Goal: Check status: Check status

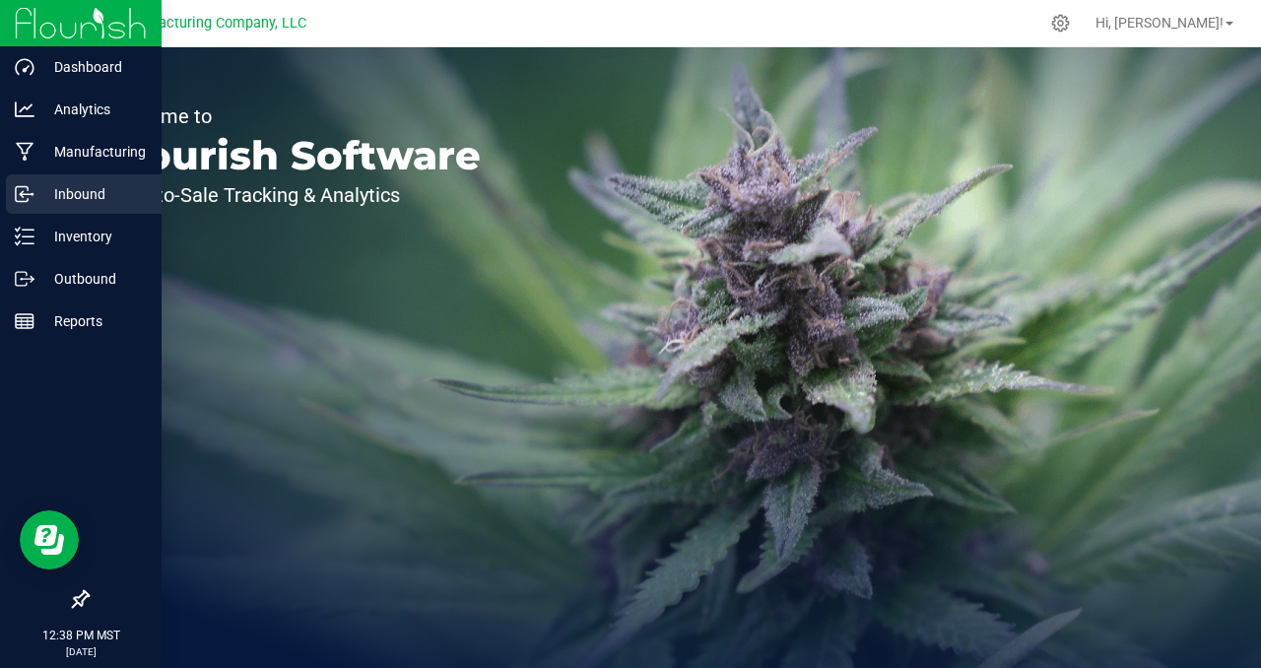
click at [103, 196] on p "Inbound" at bounding box center [93, 194] width 118 height 24
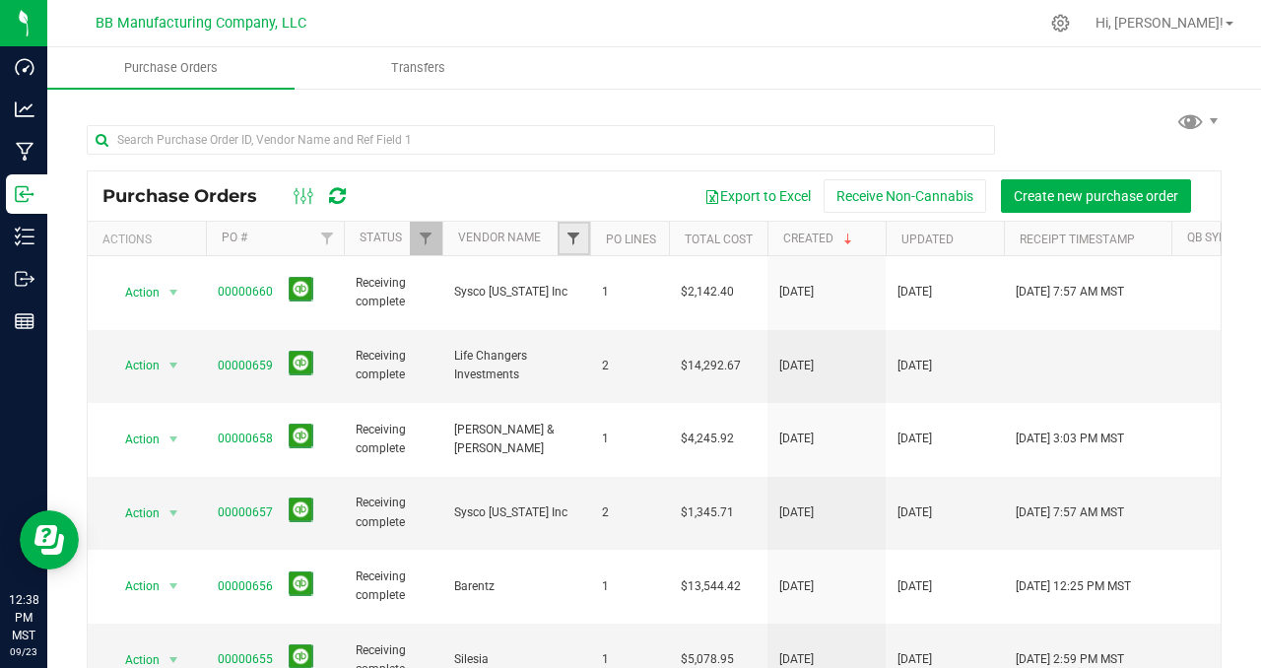
click at [579, 245] on span "Filter" at bounding box center [573, 238] width 16 height 16
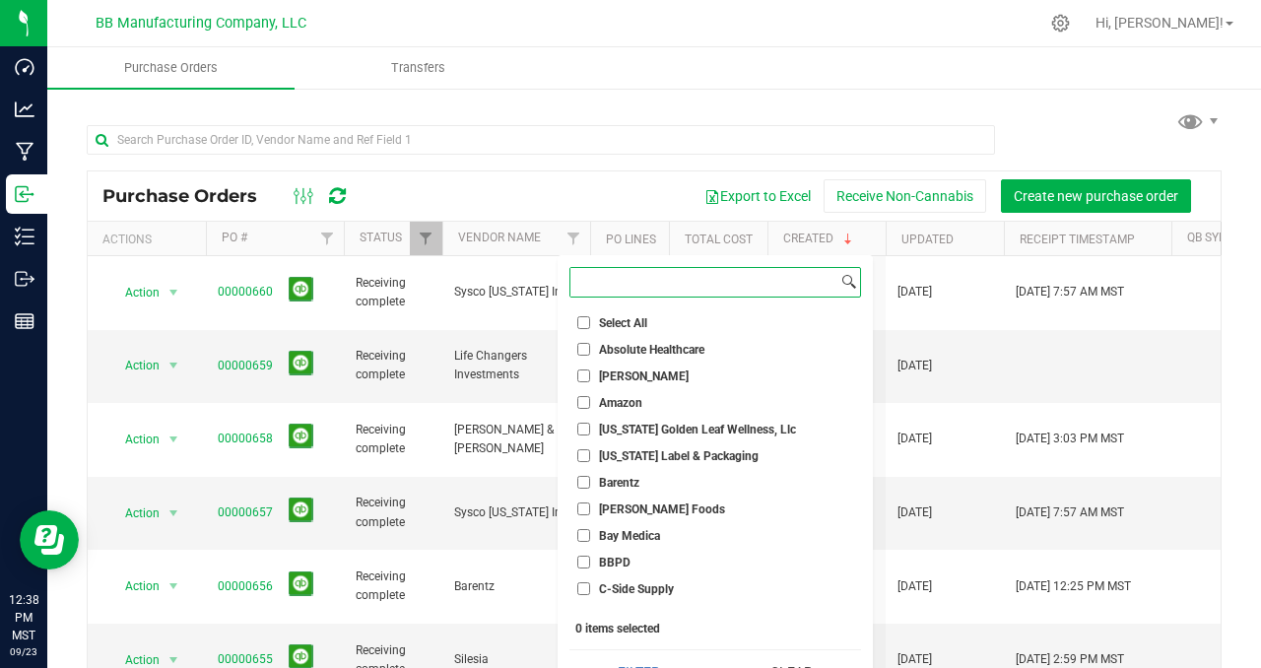
click at [597, 283] on input at bounding box center [703, 282] width 267 height 29
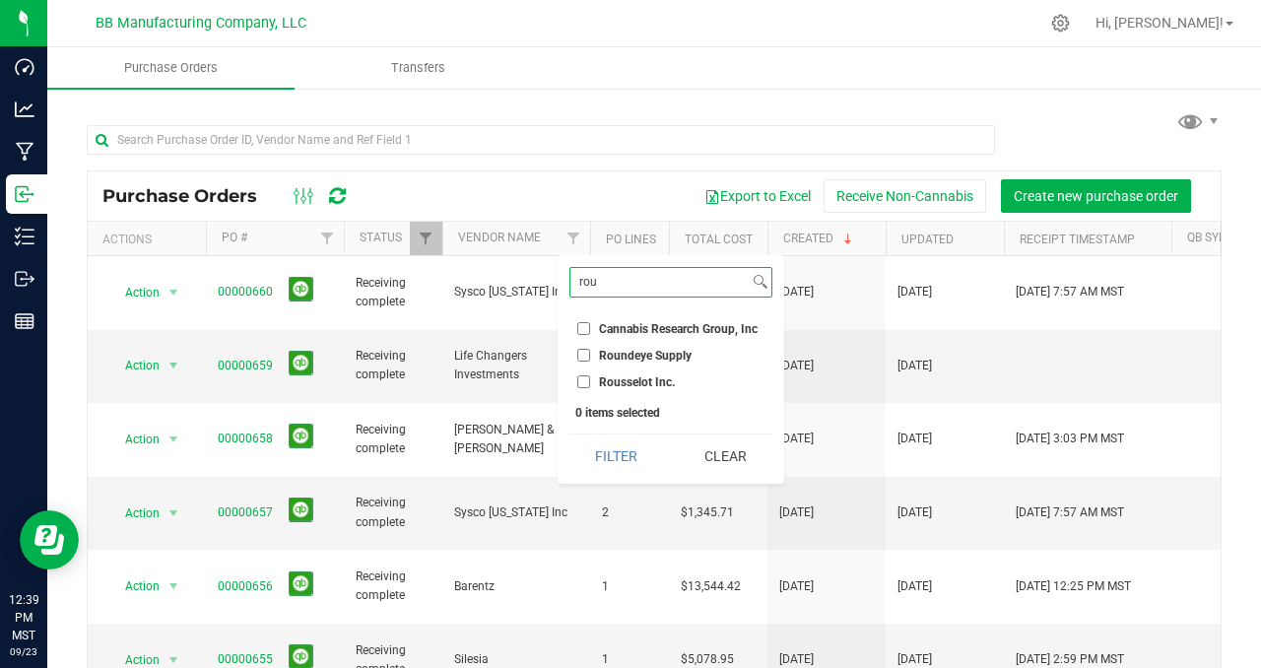
type input "rou"
click at [585, 379] on input "Rousselot Inc." at bounding box center [583, 381] width 13 height 13
checkbox input "true"
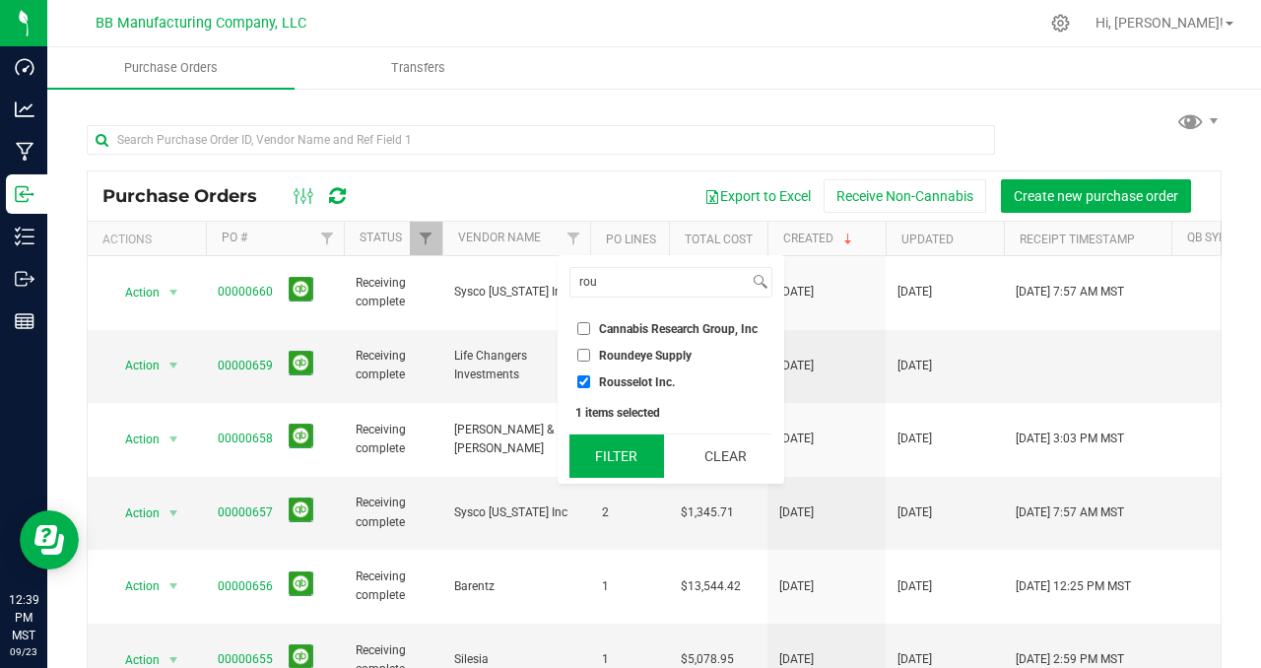
click at [606, 444] on button "Filter" at bounding box center [616, 455] width 95 height 43
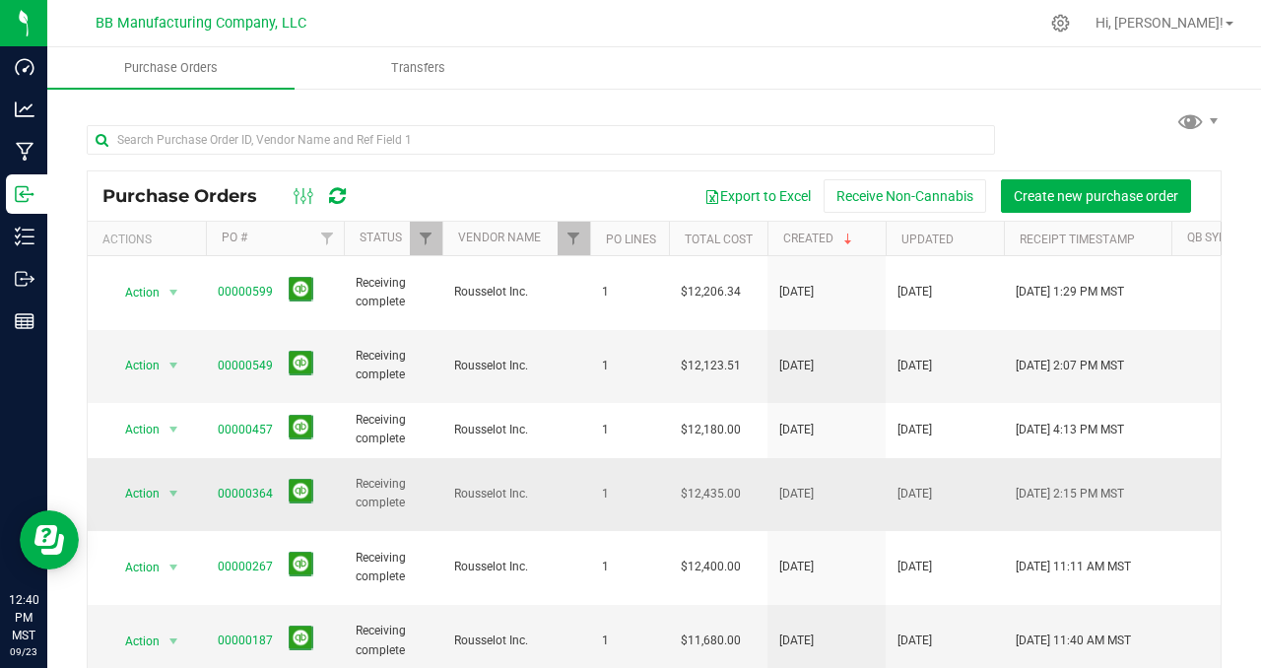
scroll to position [77, 0]
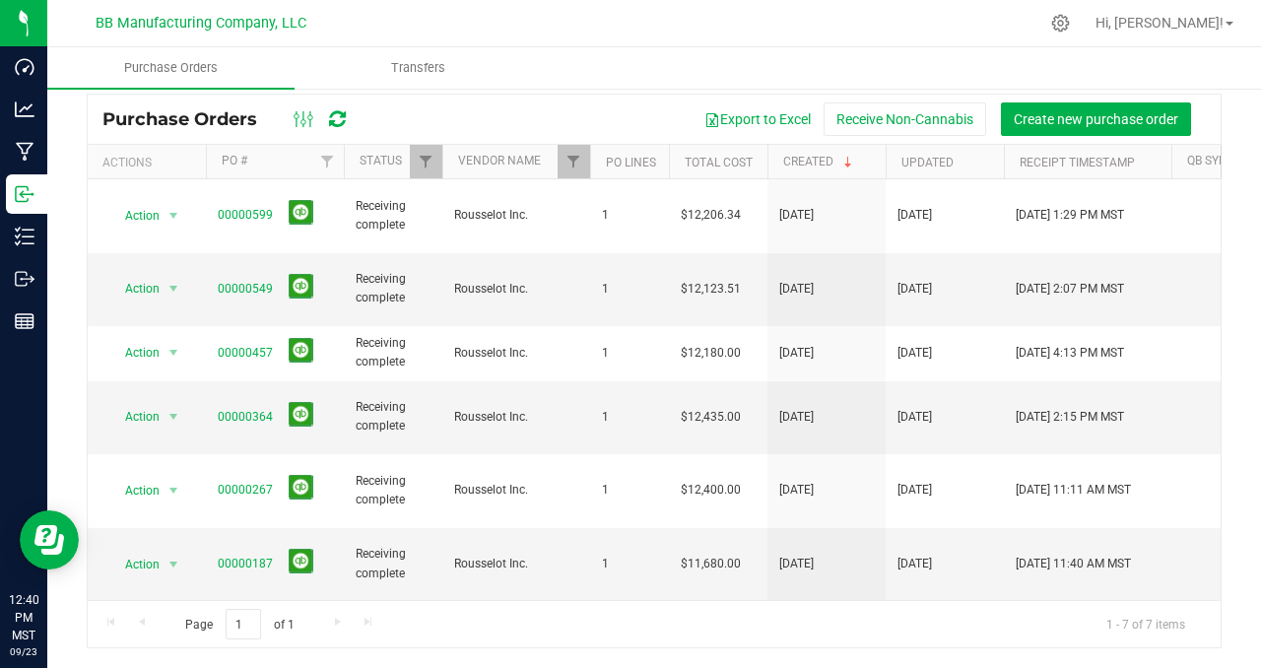
click at [238, 630] on link "00000010" at bounding box center [245, 637] width 55 height 14
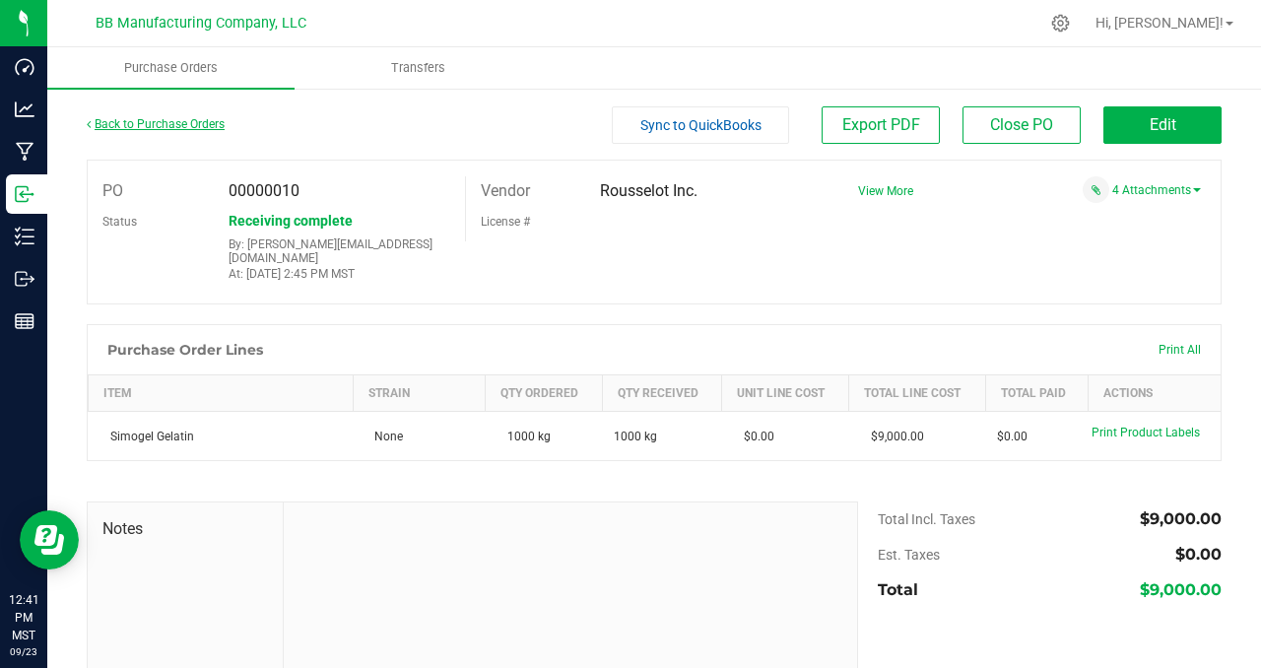
click at [186, 130] on link "Back to Purchase Orders" at bounding box center [156, 124] width 138 height 14
